Goal: Task Accomplishment & Management: Use online tool/utility

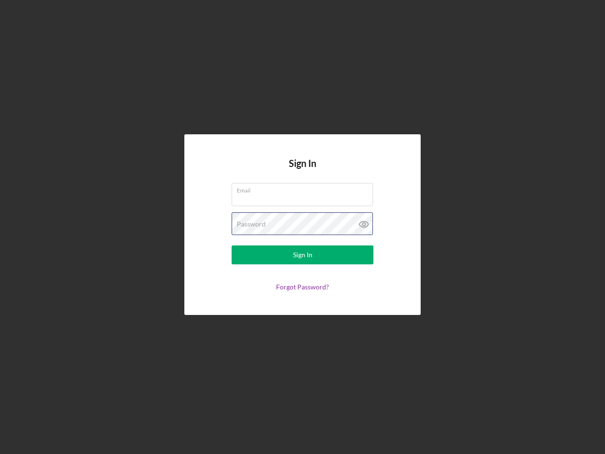
click at [302, 227] on div "Password" at bounding box center [303, 224] width 142 height 24
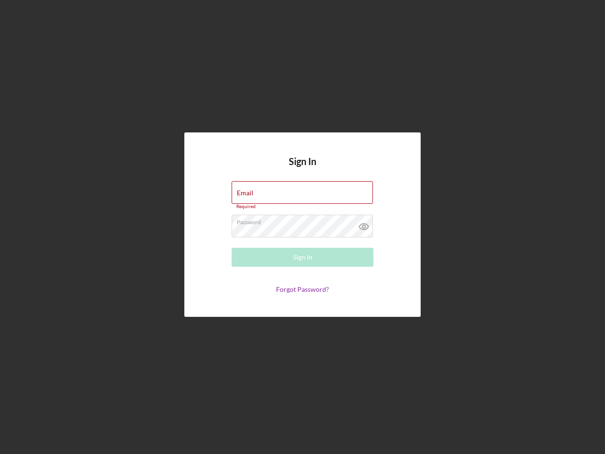
click at [364, 224] on icon at bounding box center [364, 227] width 24 height 24
